Goal: Information Seeking & Learning: Learn about a topic

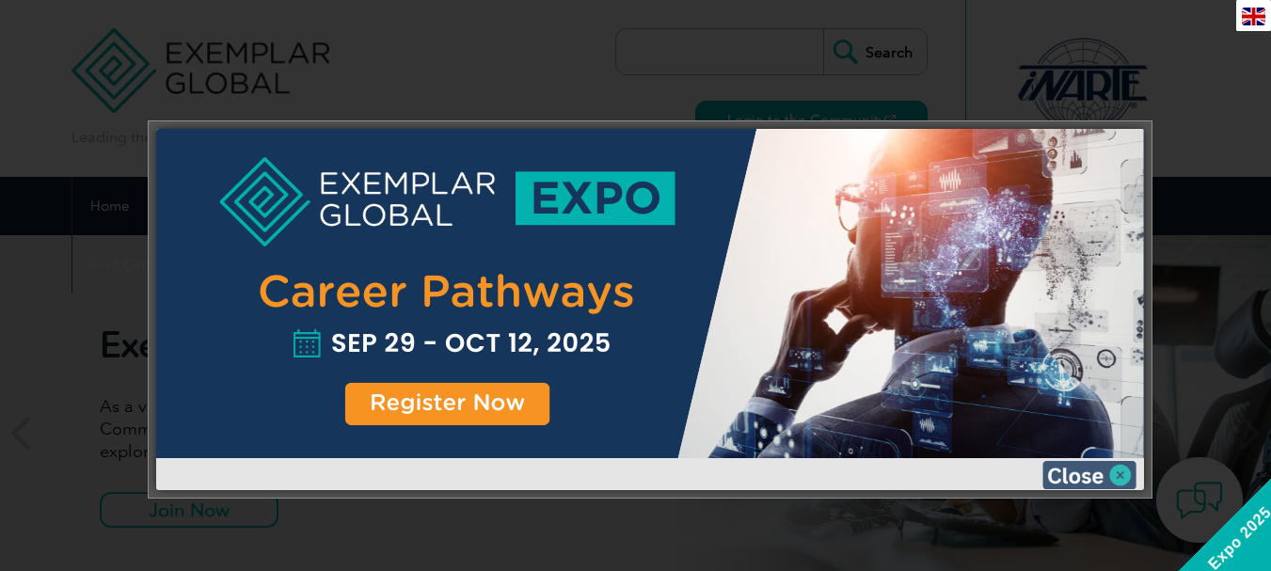
click at [1089, 481] on img at bounding box center [1089, 475] width 94 height 28
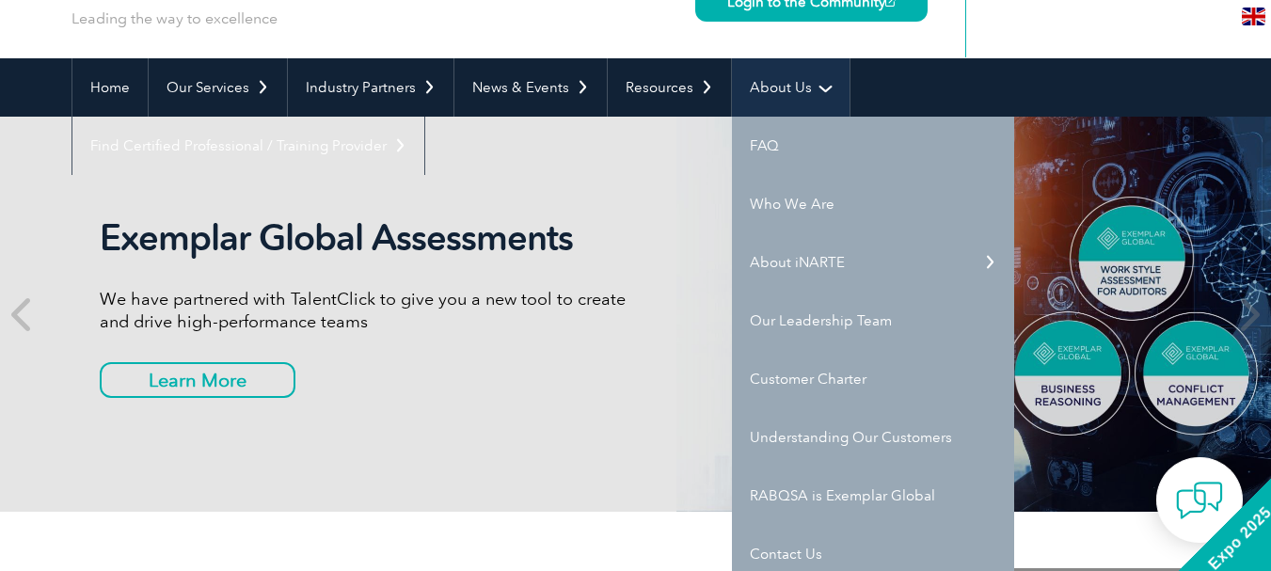
scroll to position [188, 0]
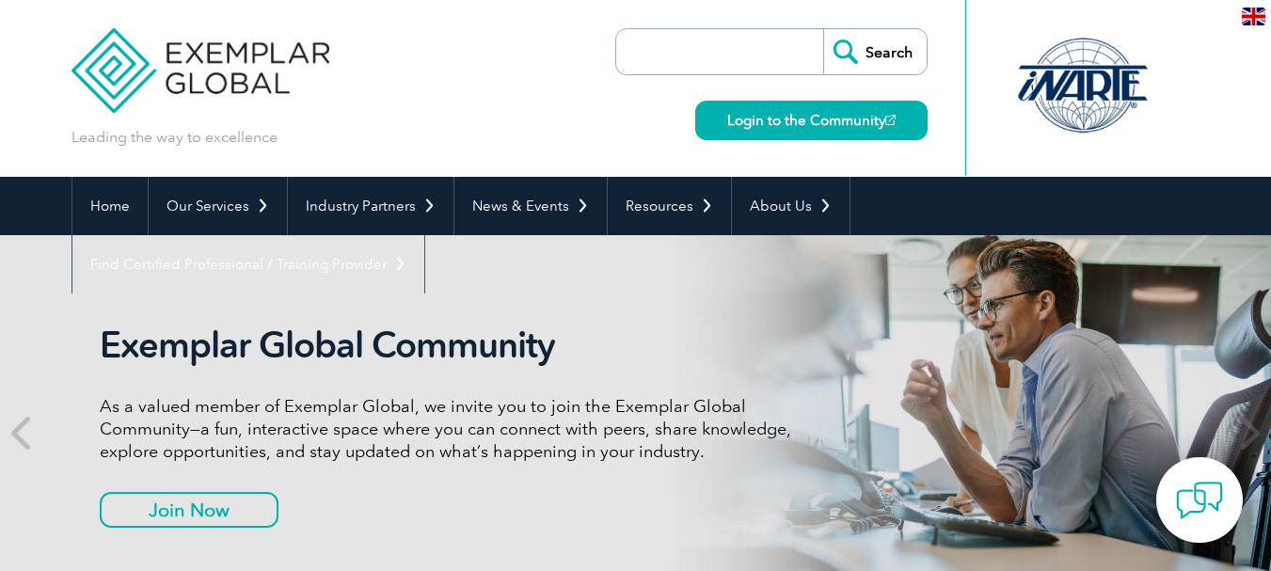
scroll to position [59, 0]
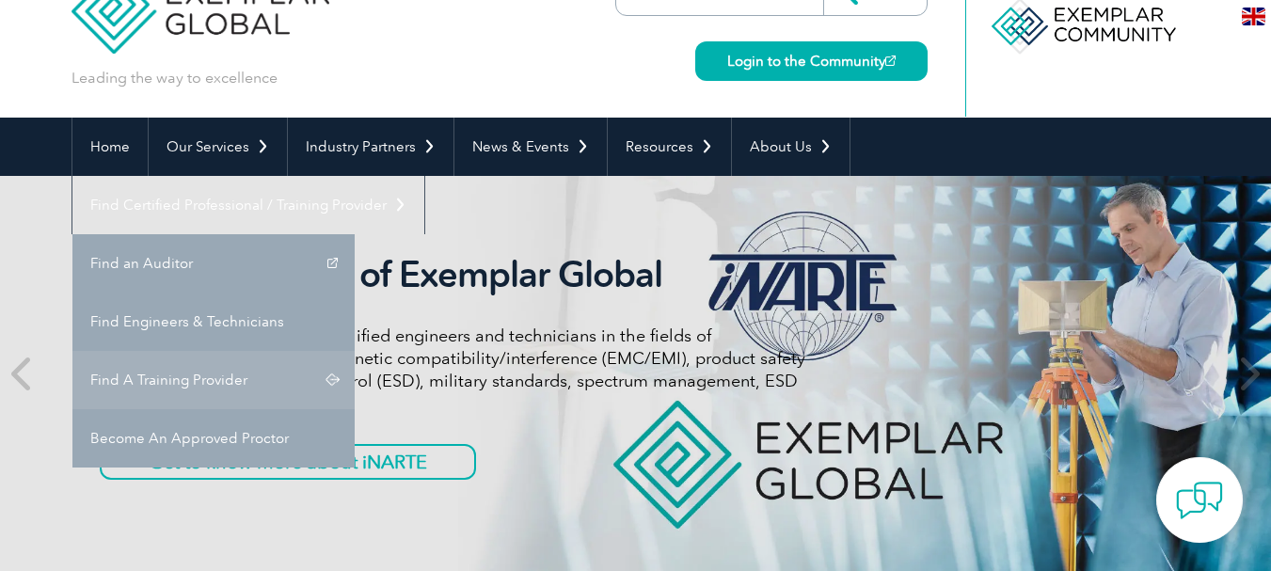
click at [355, 351] on link "Find A Training Provider" at bounding box center [213, 380] width 282 height 58
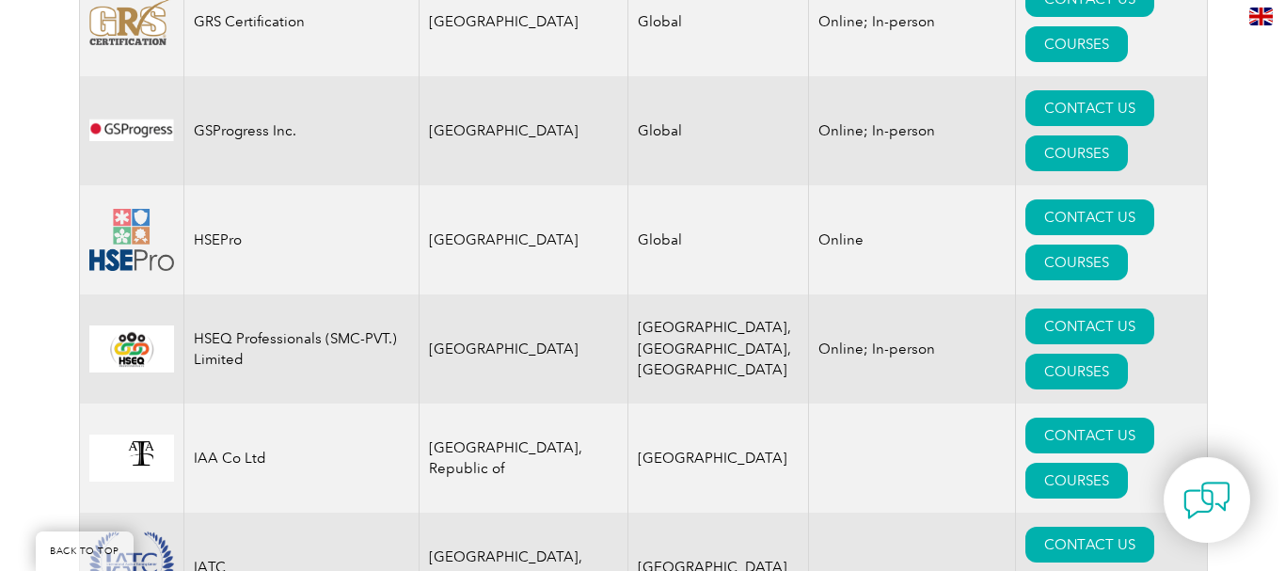
scroll to position [12606, 0]
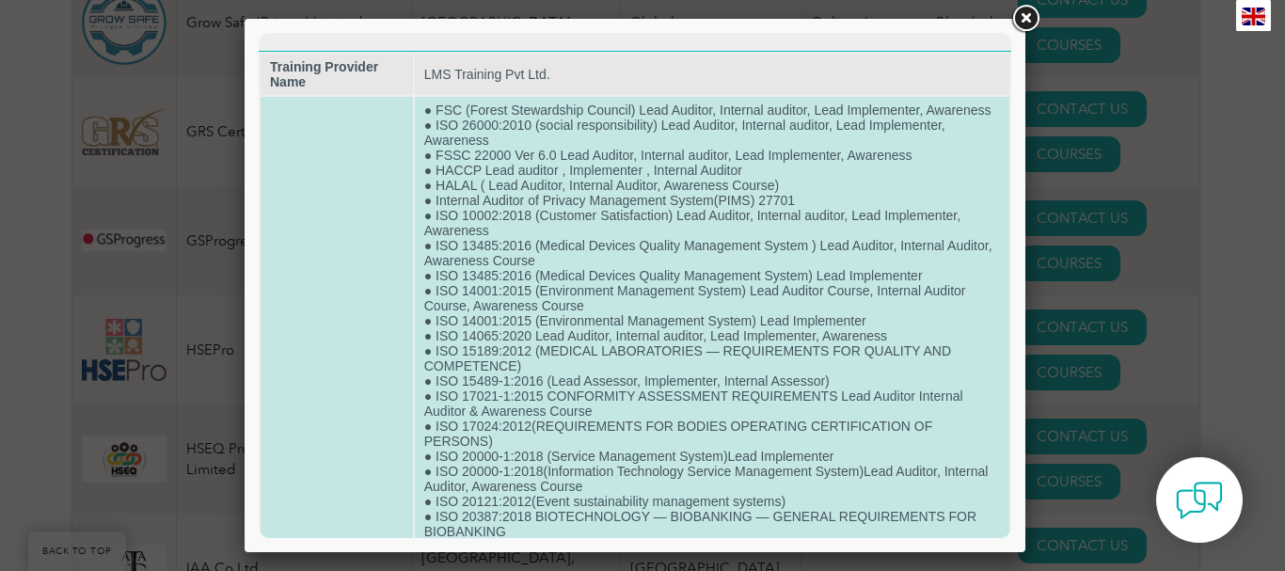
scroll to position [0, 0]
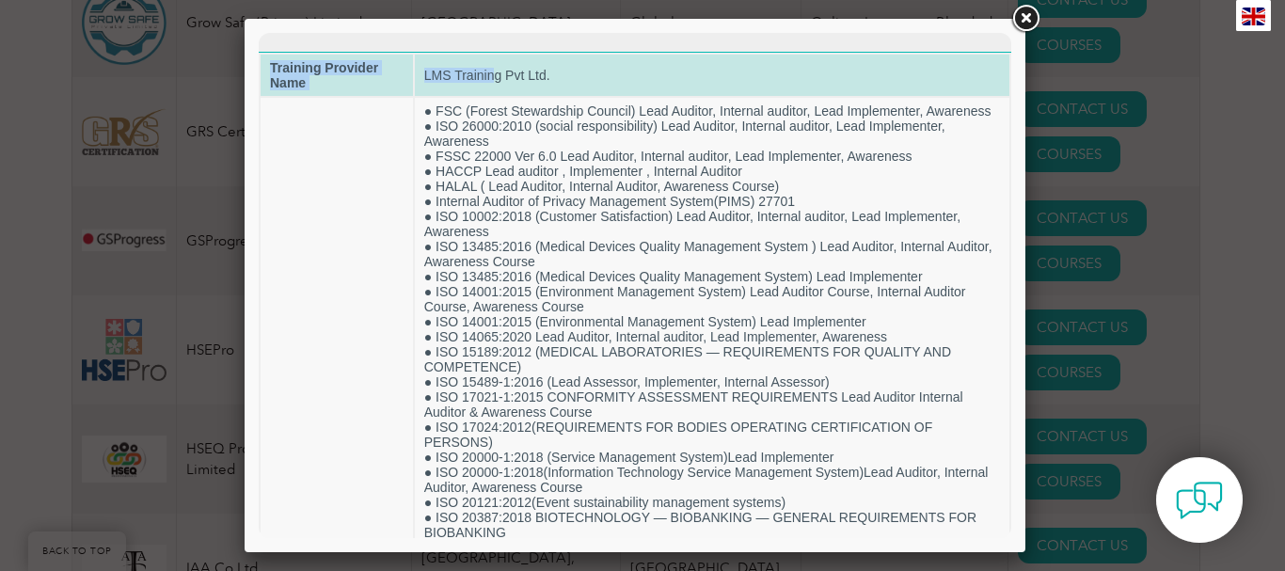
drag, startPoint x: 270, startPoint y: 65, endPoint x: 494, endPoint y: 84, distance: 224.7
click at [494, 84] on tr "Training Provider Name LMS Training Pvt Ltd." at bounding box center [635, 75] width 749 height 41
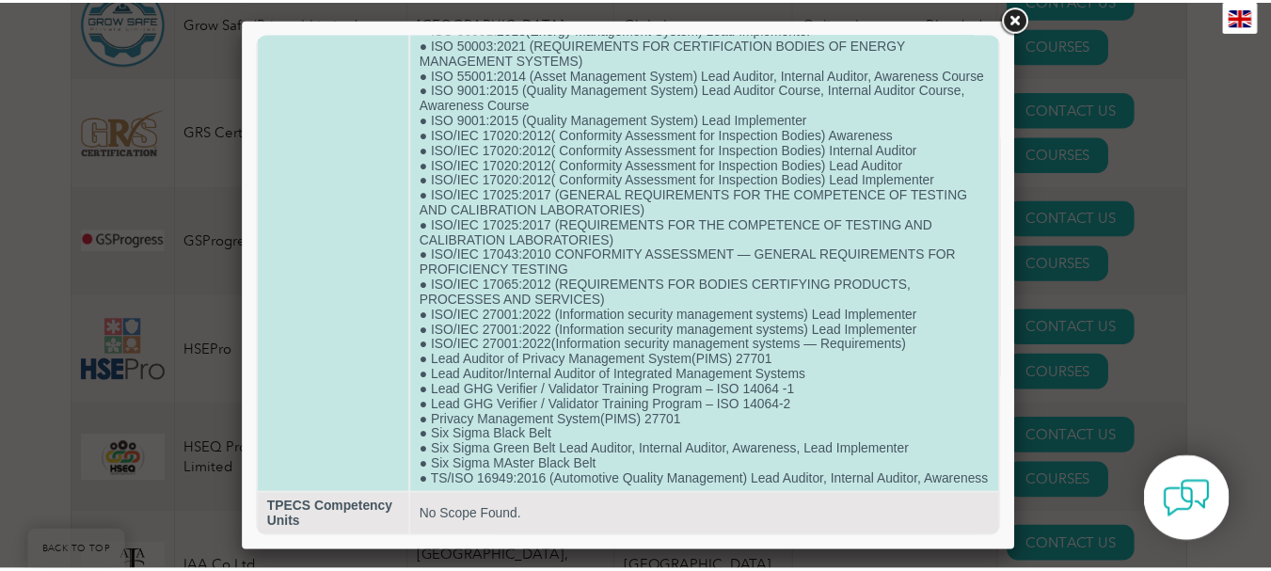
scroll to position [1136, 0]
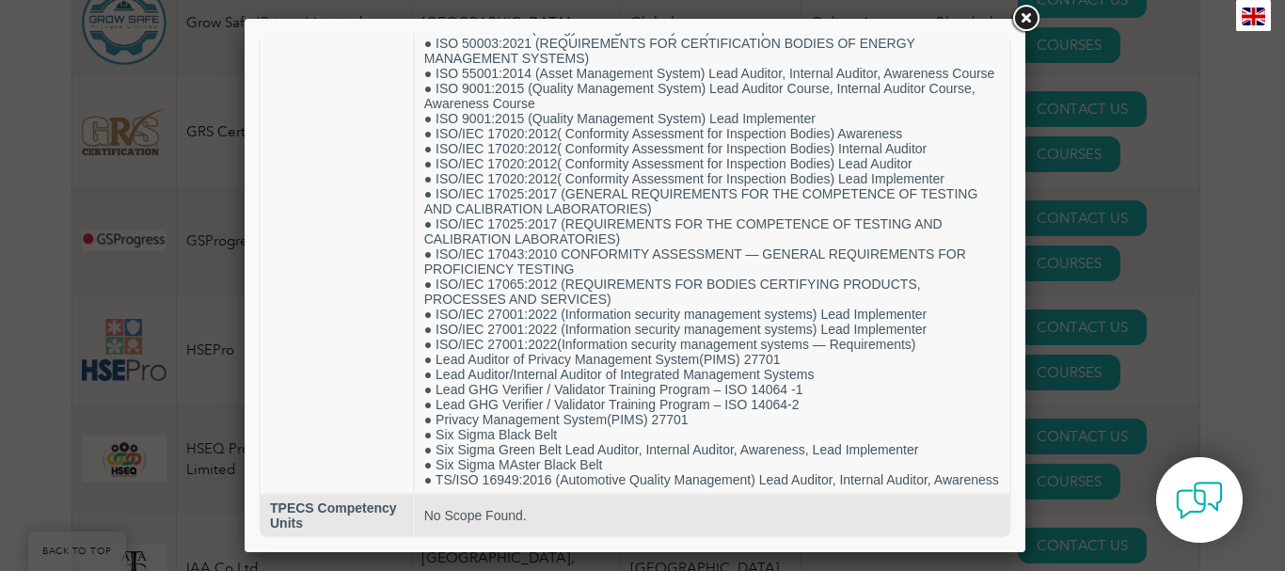
click at [1020, 19] on link at bounding box center [1025, 19] width 34 height 34
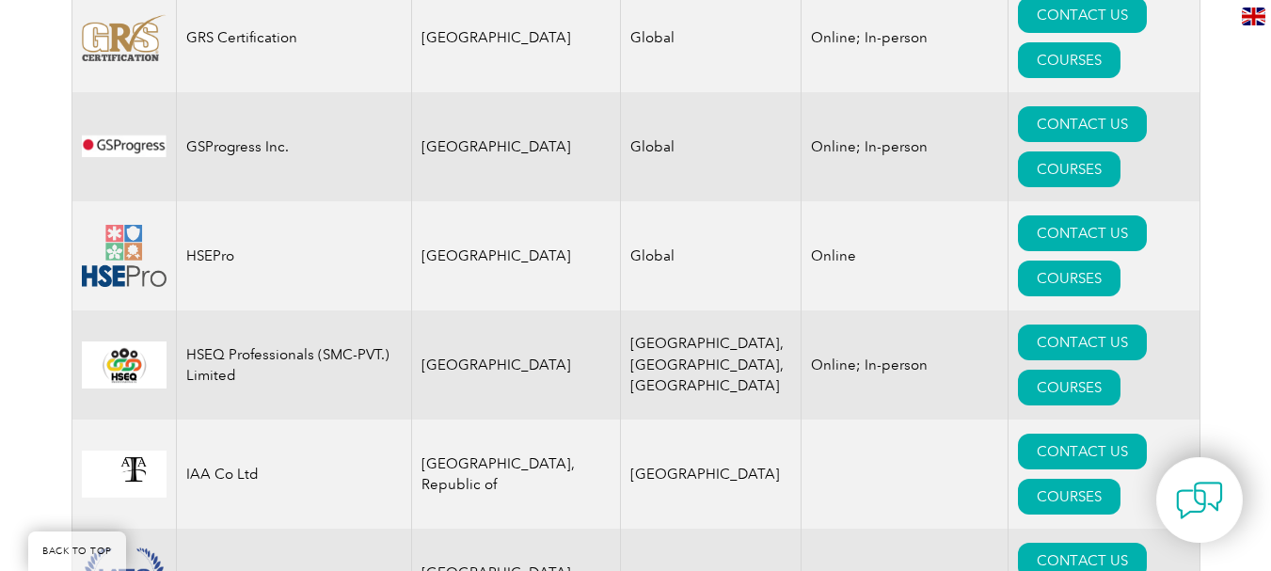
scroll to position [12606, 0]
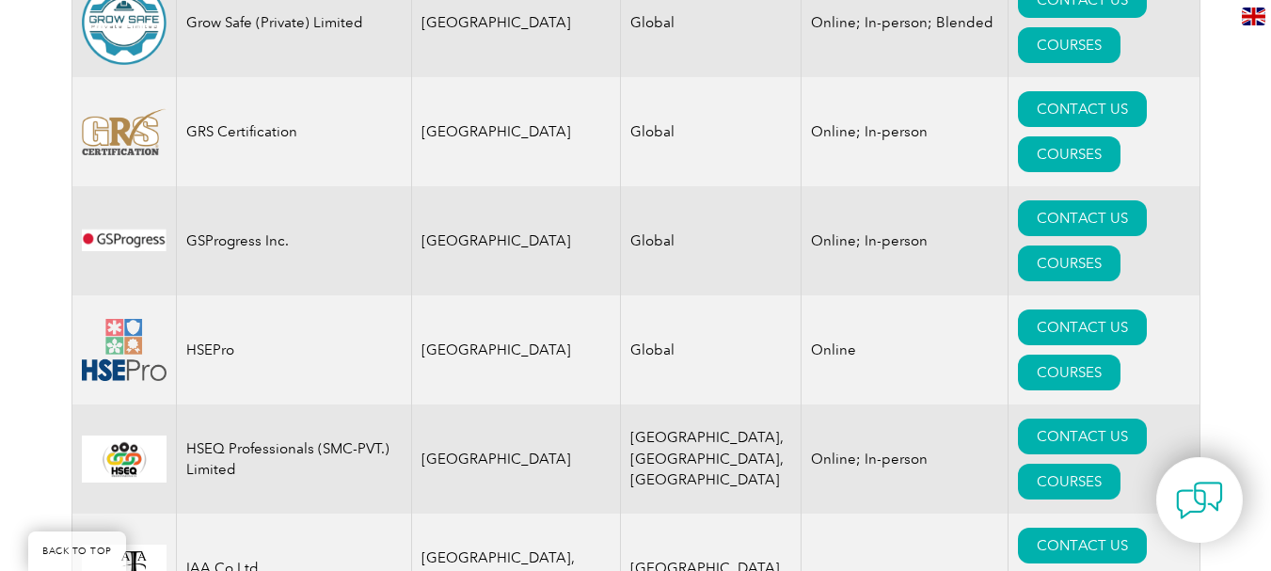
drag, startPoint x: 856, startPoint y: 330, endPoint x: 815, endPoint y: 306, distance: 48.1
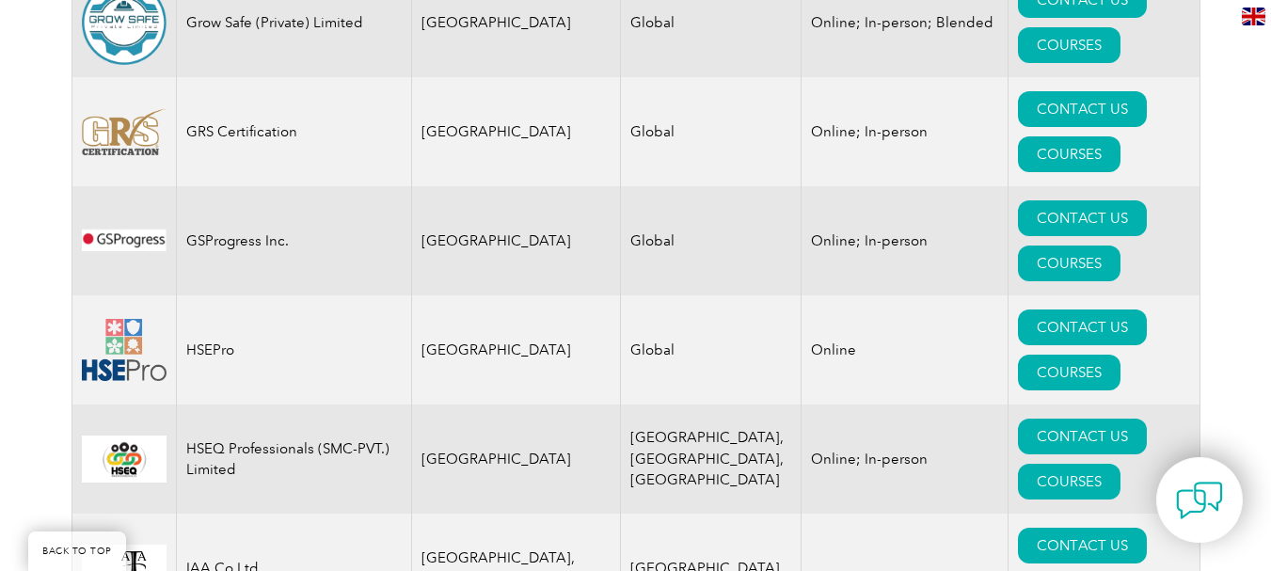
drag, startPoint x: 300, startPoint y: 313, endPoint x: 976, endPoint y: 320, distance: 676.4
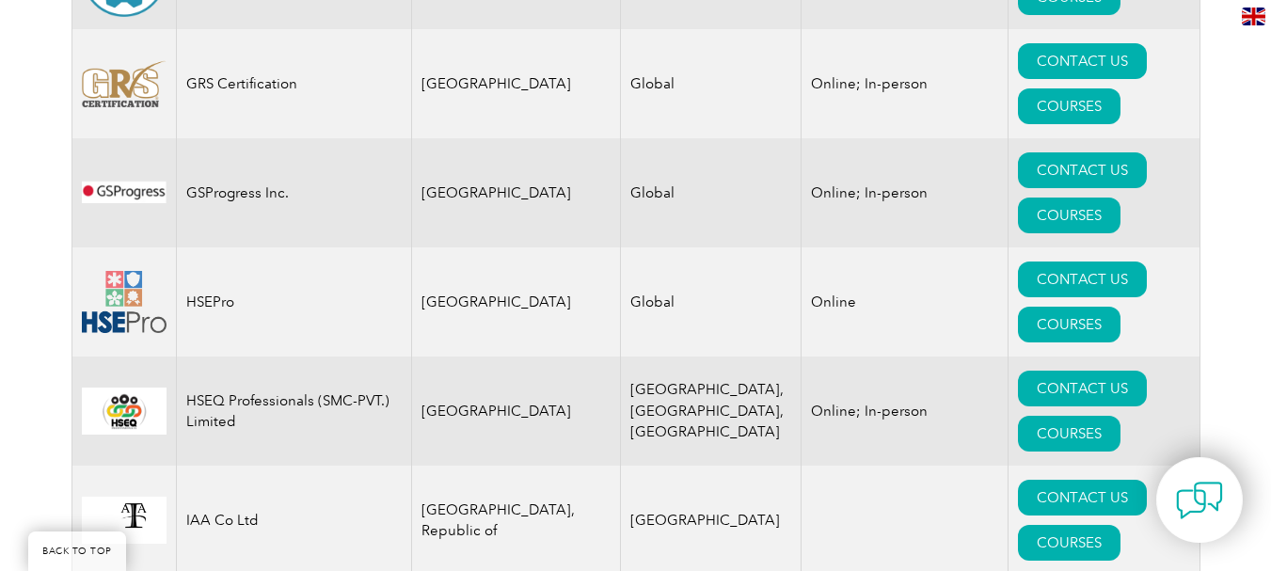
scroll to position [12701, 0]
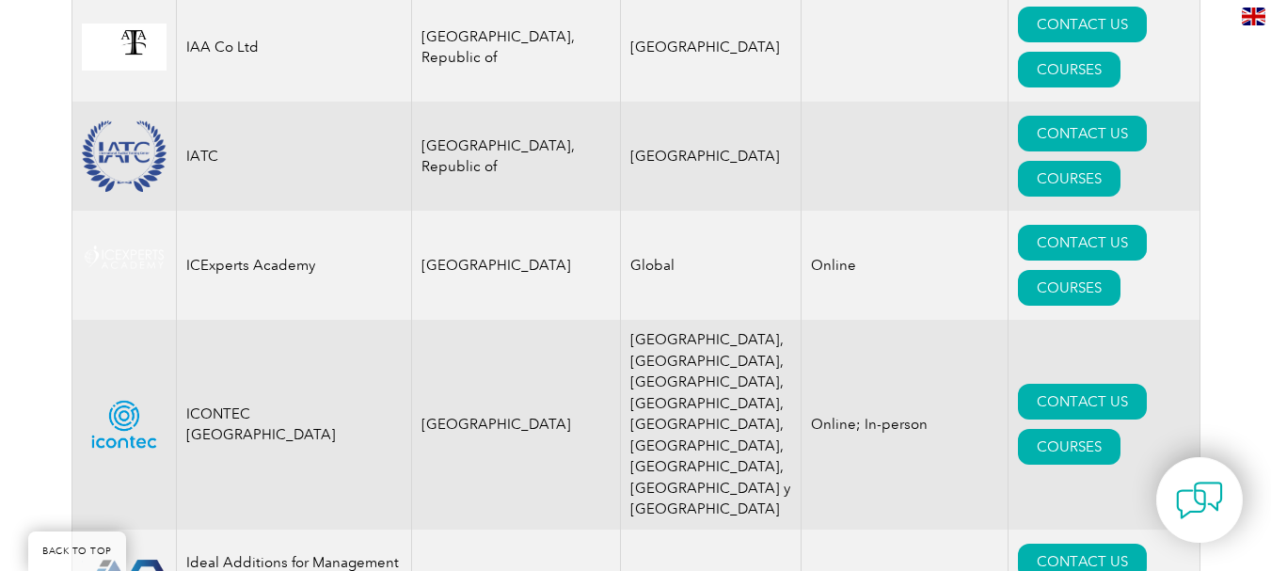
scroll to position [13171, 0]
